Goal: Transaction & Acquisition: Purchase product/service

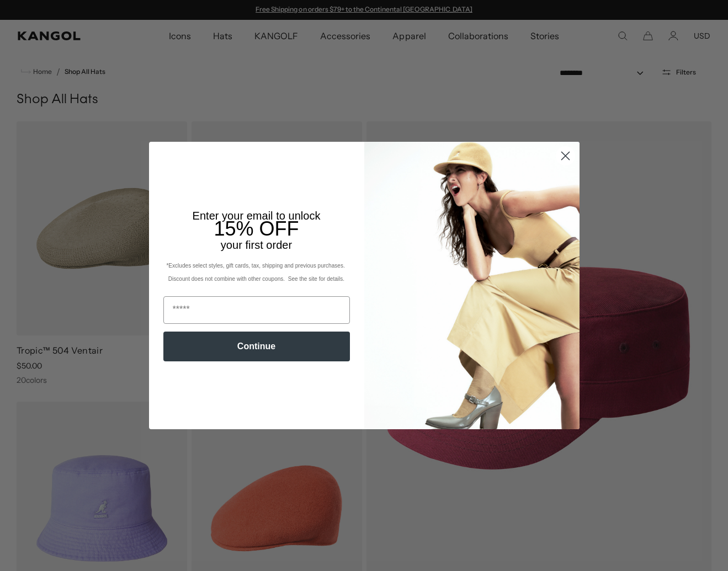
click at [569, 156] on circle "Close dialog" at bounding box center [565, 156] width 18 height 18
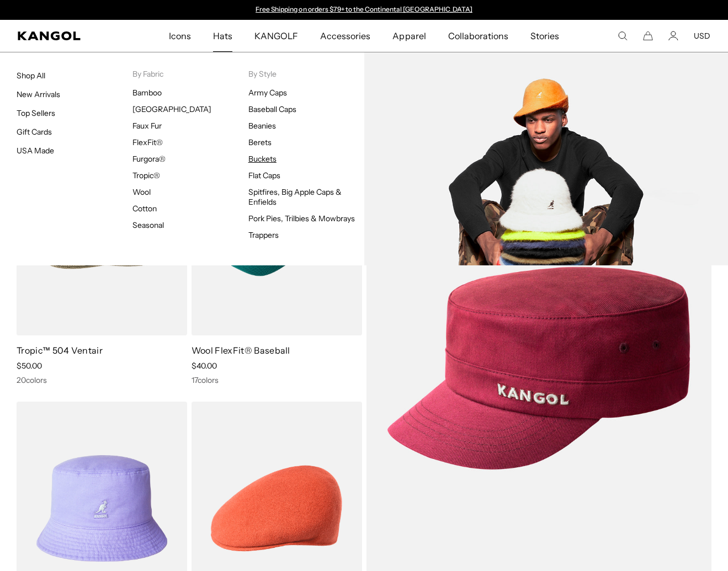
click at [256, 161] on link "Buckets" at bounding box center [262, 159] width 28 height 10
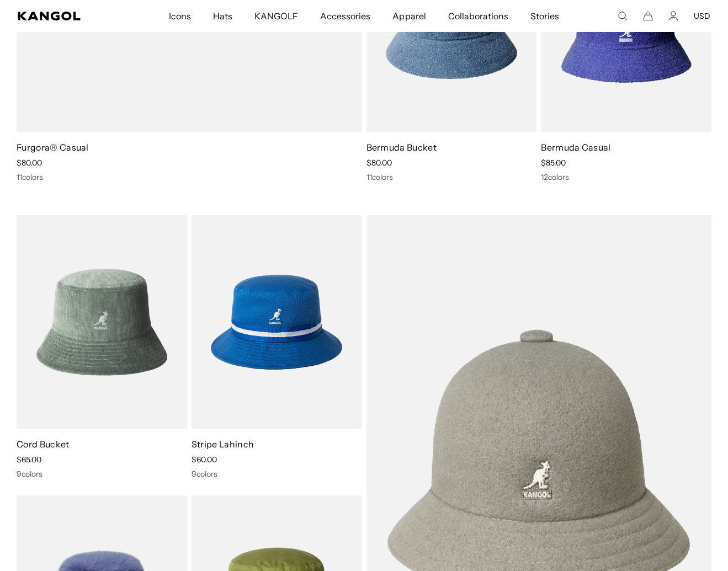
scroll to position [1081, 0]
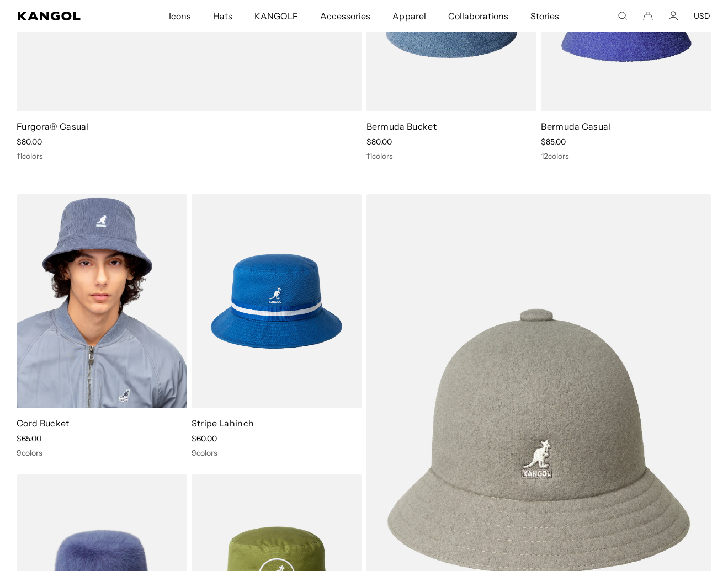
click at [57, 321] on img at bounding box center [102, 301] width 171 height 214
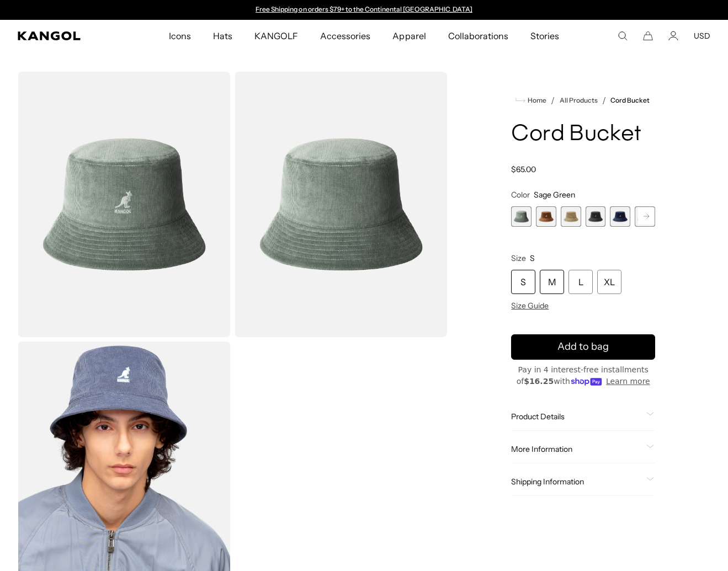
click at [552, 288] on div "M" at bounding box center [552, 282] width 24 height 24
click at [625, 220] on span "5 of 9" at bounding box center [620, 216] width 20 height 20
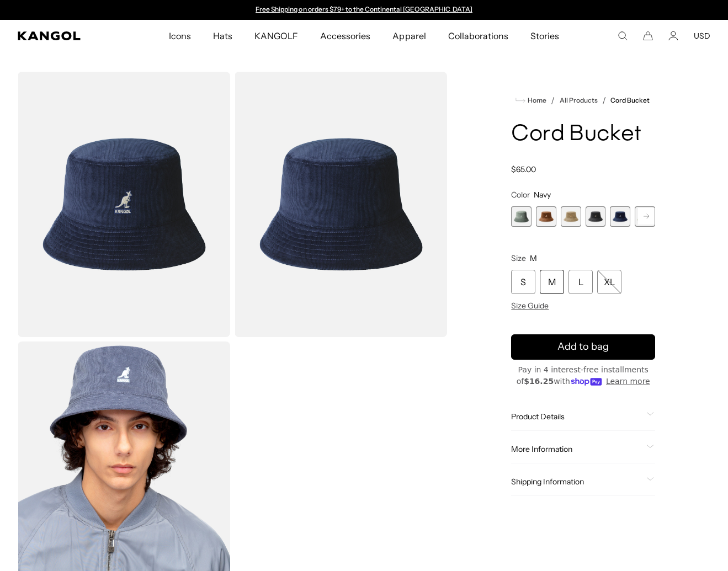
click at [600, 220] on span "4 of 9" at bounding box center [596, 216] width 20 height 20
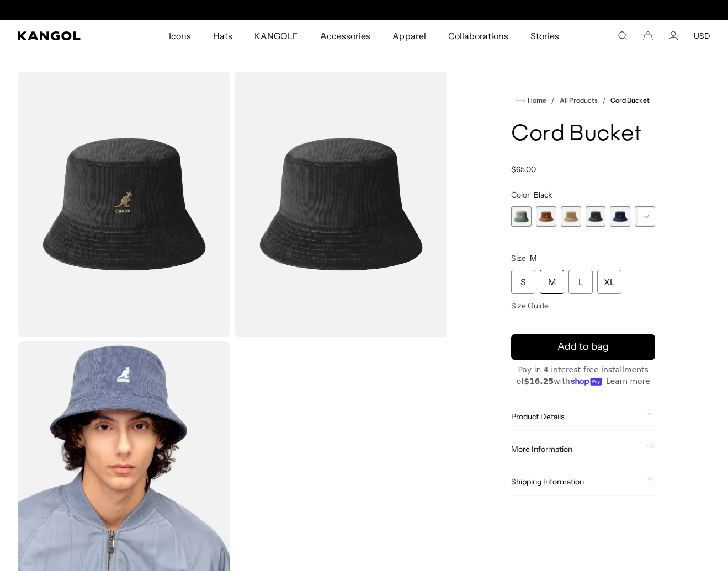
scroll to position [0, 227]
click at [573, 221] on span "3 of 9" at bounding box center [571, 216] width 20 height 20
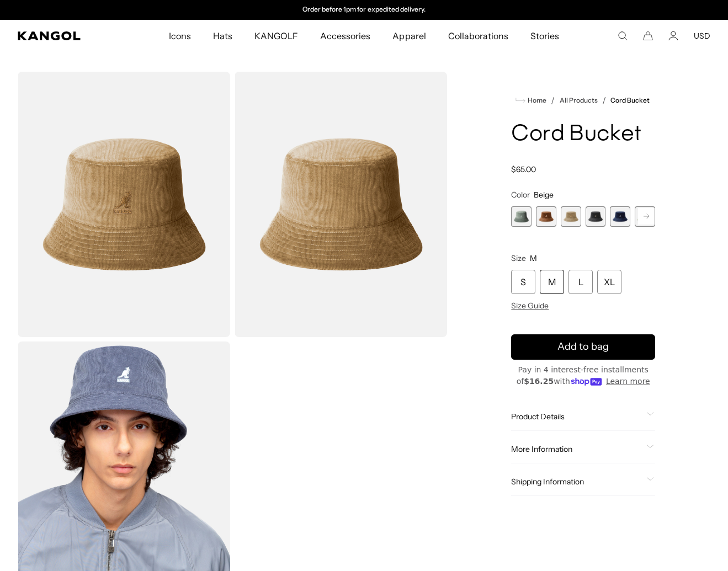
click at [642, 219] on rect at bounding box center [646, 216] width 17 height 17
click at [619, 219] on span "6 of 9" at bounding box center [620, 216] width 20 height 20
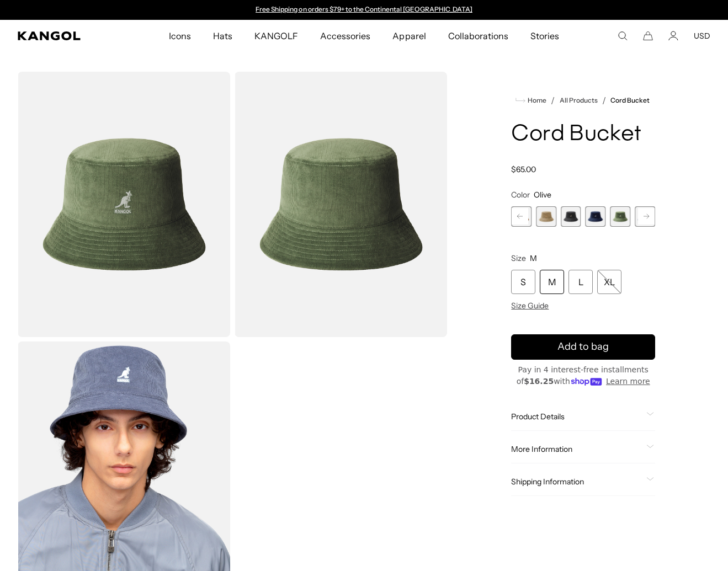
click at [648, 216] on icon at bounding box center [646, 216] width 6 height 4
click at [648, 216] on span "9 of 9" at bounding box center [645, 216] width 20 height 20
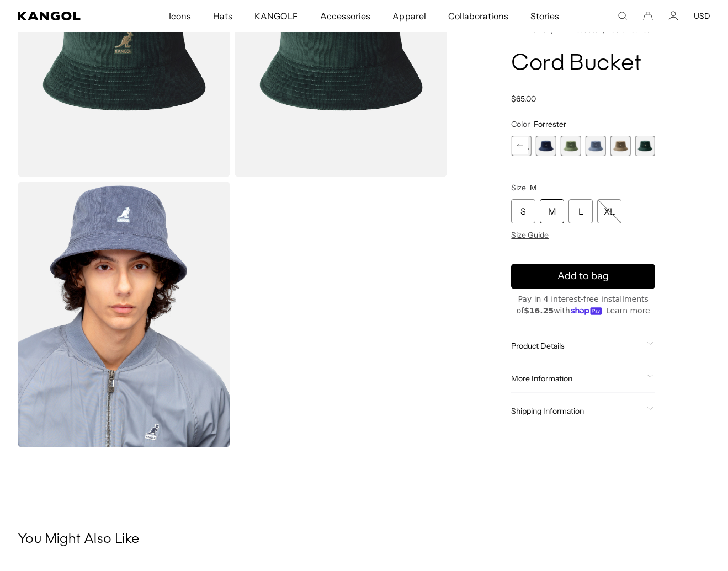
scroll to position [162, 0]
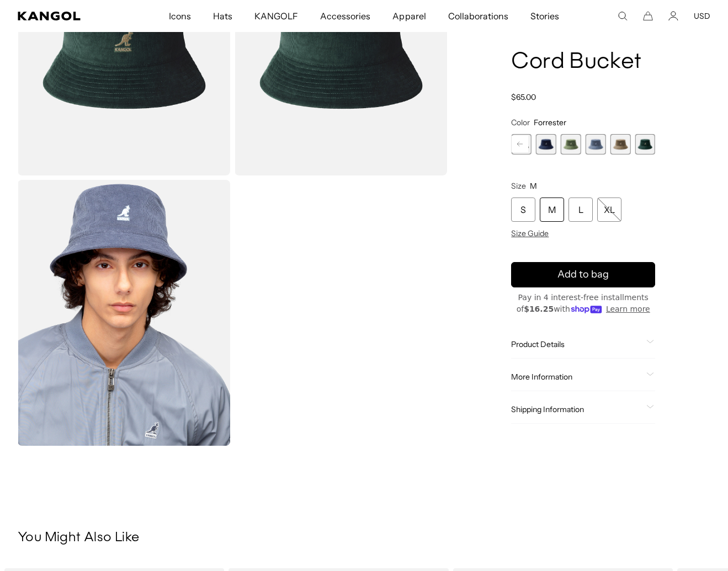
click at [547, 212] on div "M" at bounding box center [552, 210] width 24 height 24
click at [643, 401] on div "Shipping Information Ship to 95115 Standard Shipping: Thu, Oct 9 Expedited Ship…" at bounding box center [583, 410] width 144 height 28
click at [651, 405] on div "Shipping Information" at bounding box center [583, 410] width 144 height 10
